Goal: Transaction & Acquisition: Purchase product/service

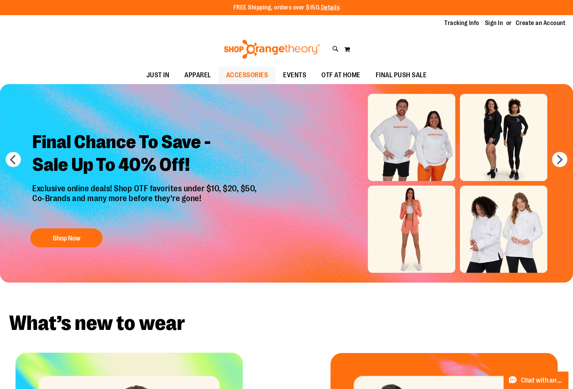
click at [255, 75] on span "ACCESSORIES" at bounding box center [247, 75] width 42 height 17
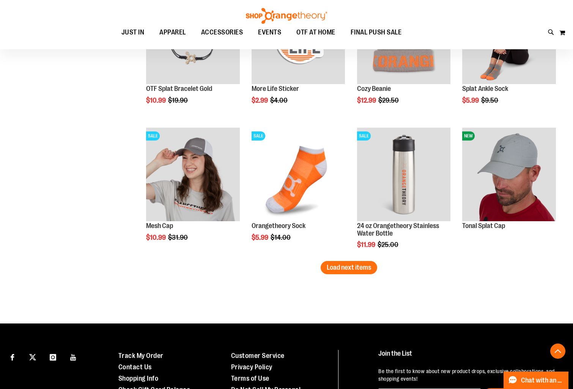
scroll to position [1148, 0]
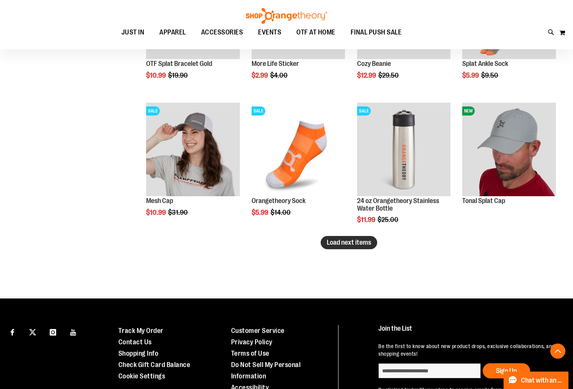
click at [333, 246] on span "Load next items" at bounding box center [348, 243] width 44 height 8
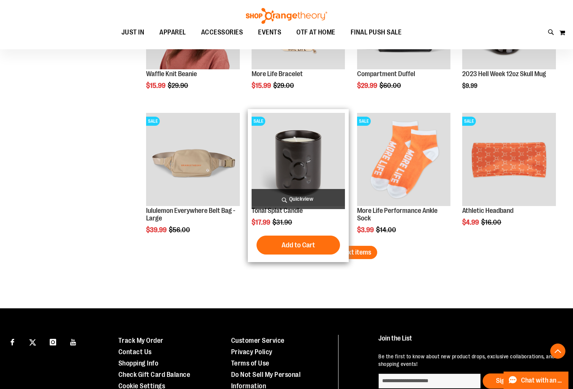
scroll to position [1556, 0]
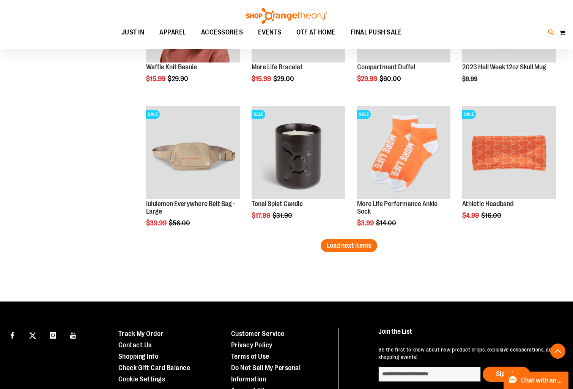
click at [552, 32] on icon at bounding box center [551, 32] width 6 height 9
click at [388, 37] on input "Search" at bounding box center [286, 42] width 453 height 25
type input "*****"
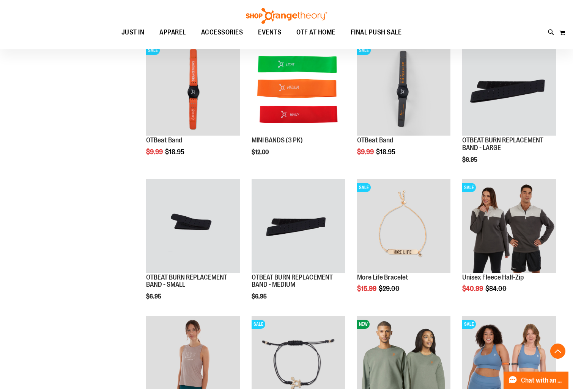
scroll to position [259, 0]
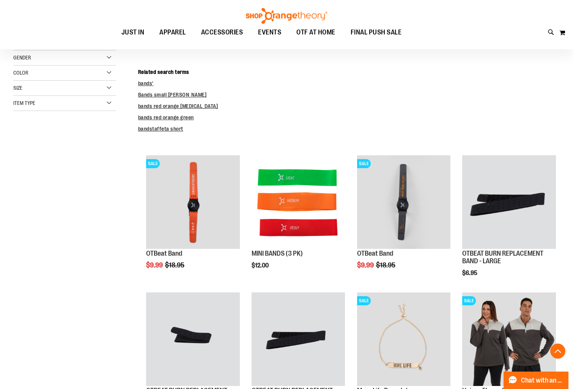
scroll to position [146, 0]
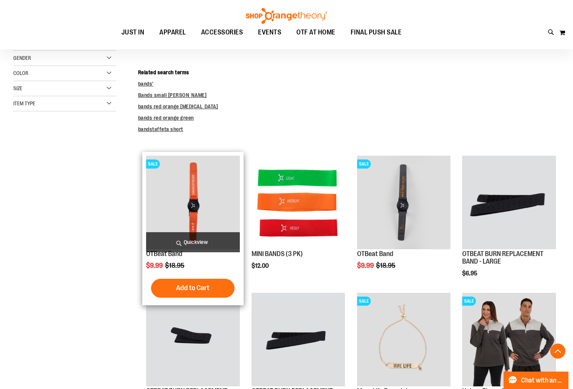
click at [184, 217] on img "product" at bounding box center [193, 203] width 94 height 94
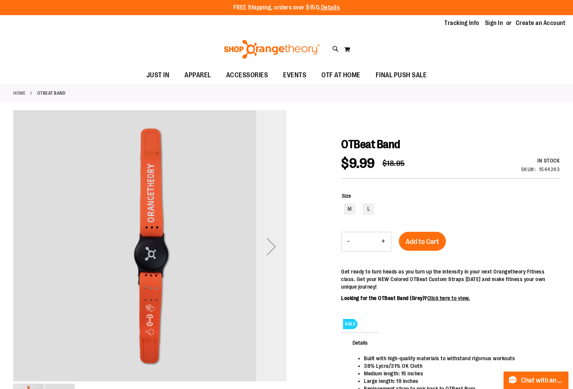
click at [274, 246] on div "Next" at bounding box center [271, 247] width 30 height 30
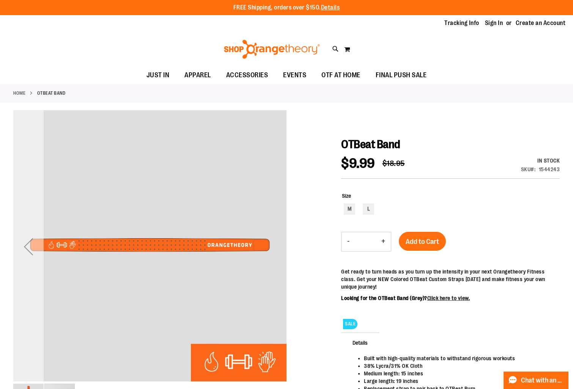
click at [31, 253] on div "Previous" at bounding box center [28, 247] width 30 height 30
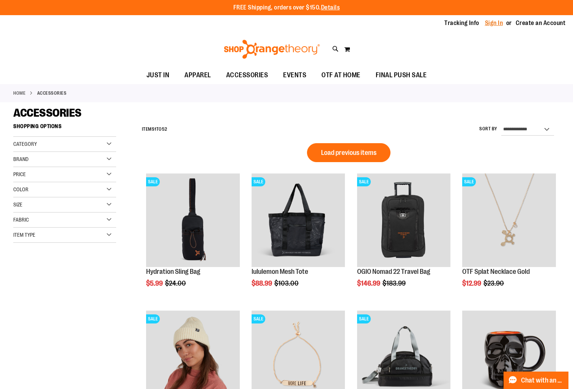
click at [496, 24] on link "Sign In" at bounding box center [494, 23] width 18 height 8
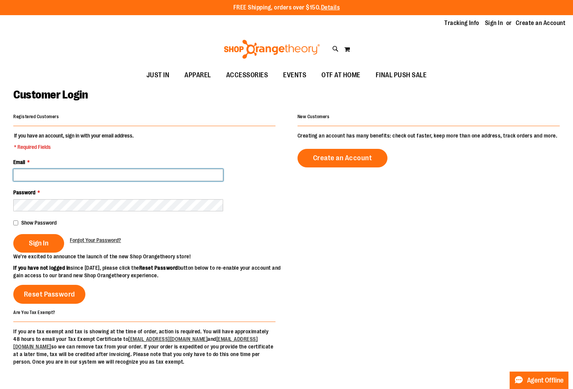
click at [103, 177] on input "Email *" at bounding box center [118, 175] width 210 height 12
type input "**********"
